Goal: Information Seeking & Learning: Check status

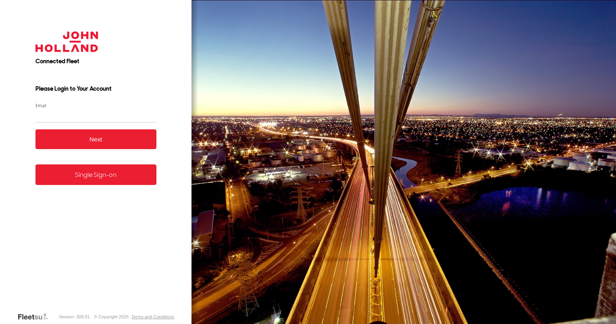
click at [102, 115] on input "Email" at bounding box center [95, 115] width 121 height 15
click at [106, 186] on form "Connected Fleet Please Login to Your Account Email Enter a valid login email ad…" at bounding box center [95, 165] width 145 height 292
click at [106, 174] on link "Single Sign-on" at bounding box center [95, 174] width 121 height 21
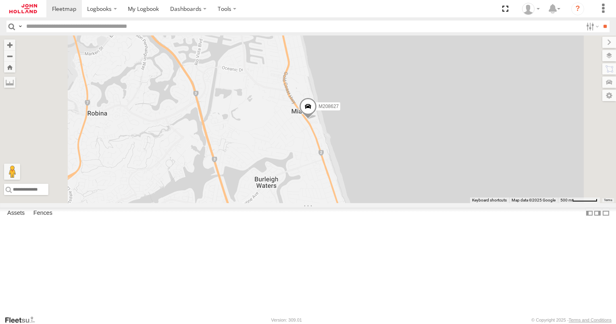
click at [0, 0] on div "M208627" at bounding box center [0, 0] width 0 height 0
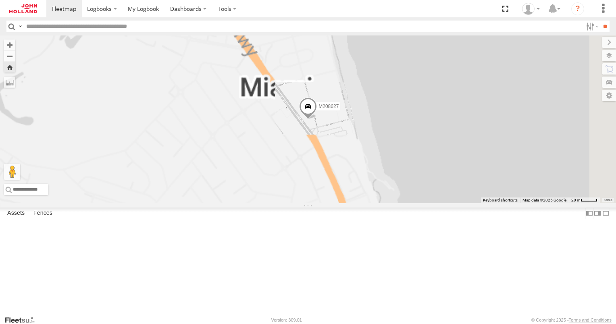
click at [0, 0] on span at bounding box center [0, 0] width 0 height 0
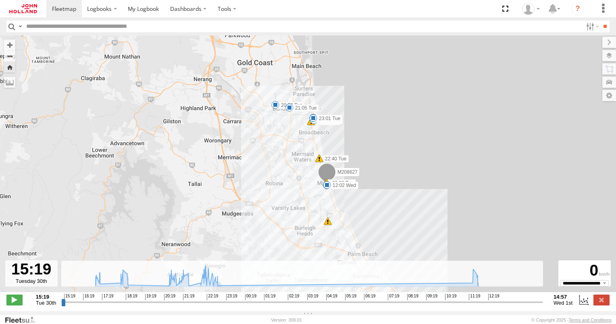
click at [44, 306] on span "Tue 30th" at bounding box center [46, 303] width 21 height 6
drag, startPoint x: 61, startPoint y: 306, endPoint x: 71, endPoint y: 309, distance: 10.3
click at [71, 306] on input "range" at bounding box center [301, 302] width 481 height 8
drag, startPoint x: 71, startPoint y: 309, endPoint x: 54, endPoint y: 309, distance: 17.3
type input "**********"
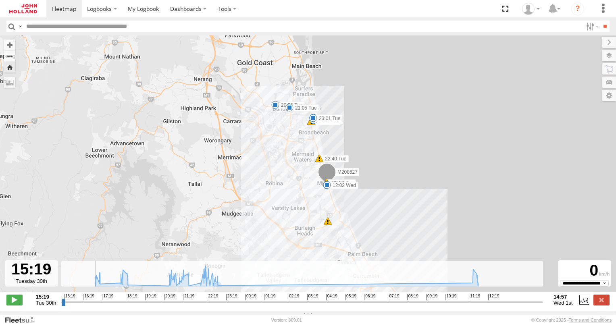
click at [61, 306] on input "range" at bounding box center [301, 302] width 481 height 8
click at [100, 11] on span at bounding box center [99, 9] width 25 height 8
click at [101, 27] on span at bounding box center [103, 25] width 32 height 8
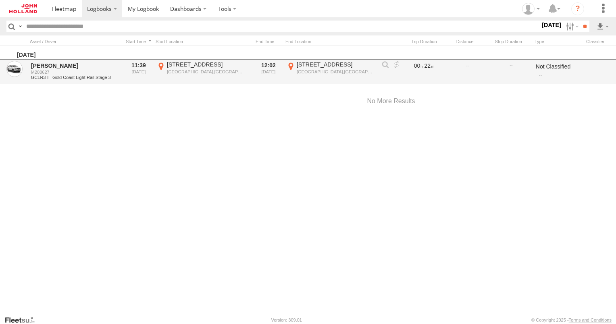
click at [83, 73] on div "M208627" at bounding box center [74, 72] width 86 height 6
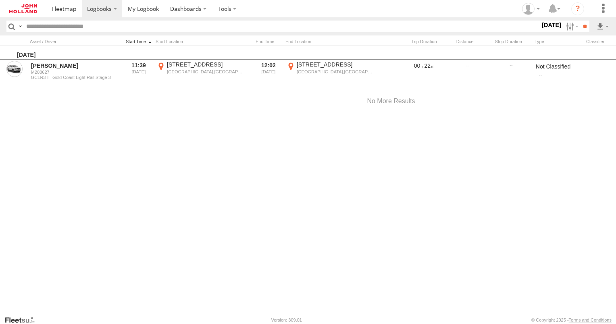
click at [147, 40] on div at bounding box center [137, 42] width 31 height 6
click at [148, 41] on div at bounding box center [137, 42] width 31 height 6
click at [145, 46] on div "[DATE]" at bounding box center [391, 53] width 782 height 15
click at [142, 40] on div at bounding box center [137, 42] width 31 height 6
click at [573, 29] on label at bounding box center [570, 27] width 17 height 12
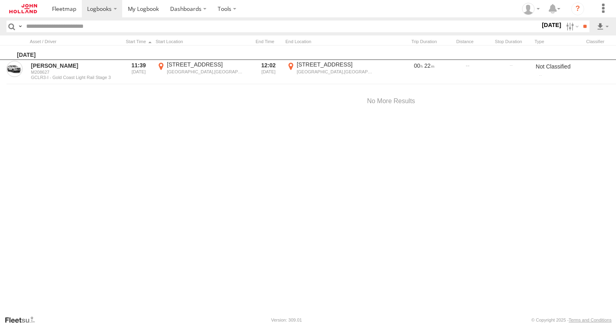
click at [0, 0] on label at bounding box center [0, 0] width 0 height 0
click at [581, 25] on input "**" at bounding box center [584, 27] width 9 height 12
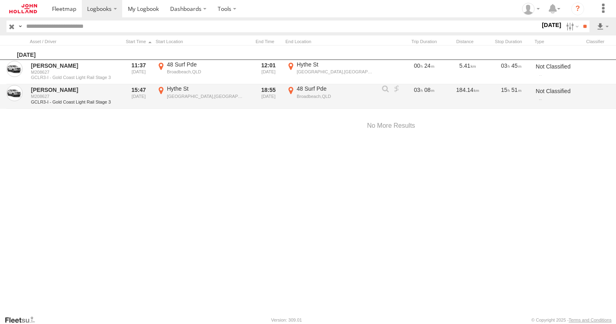
click at [169, 93] on div "[GEOGRAPHIC_DATA],[GEOGRAPHIC_DATA]" at bounding box center [206, 96] width 79 height 6
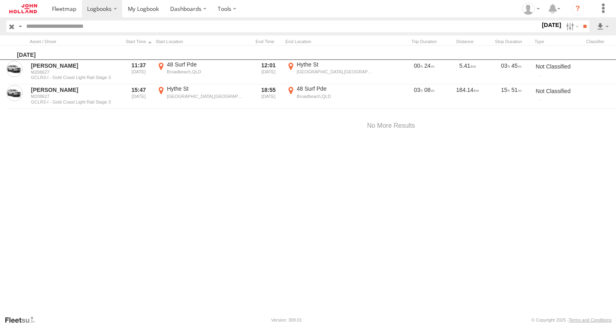
drag, startPoint x: 210, startPoint y: 142, endPoint x: 227, endPoint y: 209, distance: 69.3
click at [0, 0] on div at bounding box center [0, 0] width 0 height 0
click at [0, 0] on label "×" at bounding box center [0, 0] width 0 height 0
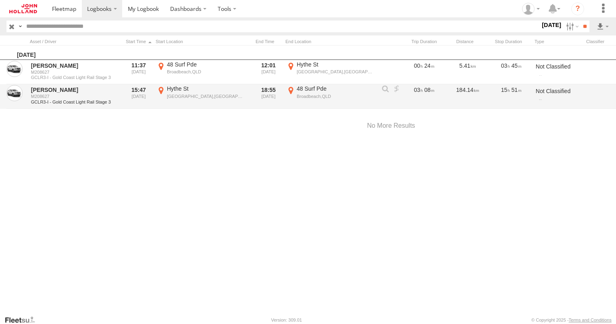
click at [273, 95] on div "18:55 [DATE]" at bounding box center [266, 96] width 31 height 23
click at [177, 92] on label "[GEOGRAPHIC_DATA] -28.06908 153.44254" at bounding box center [202, 96] width 93 height 23
